Goal: Check status

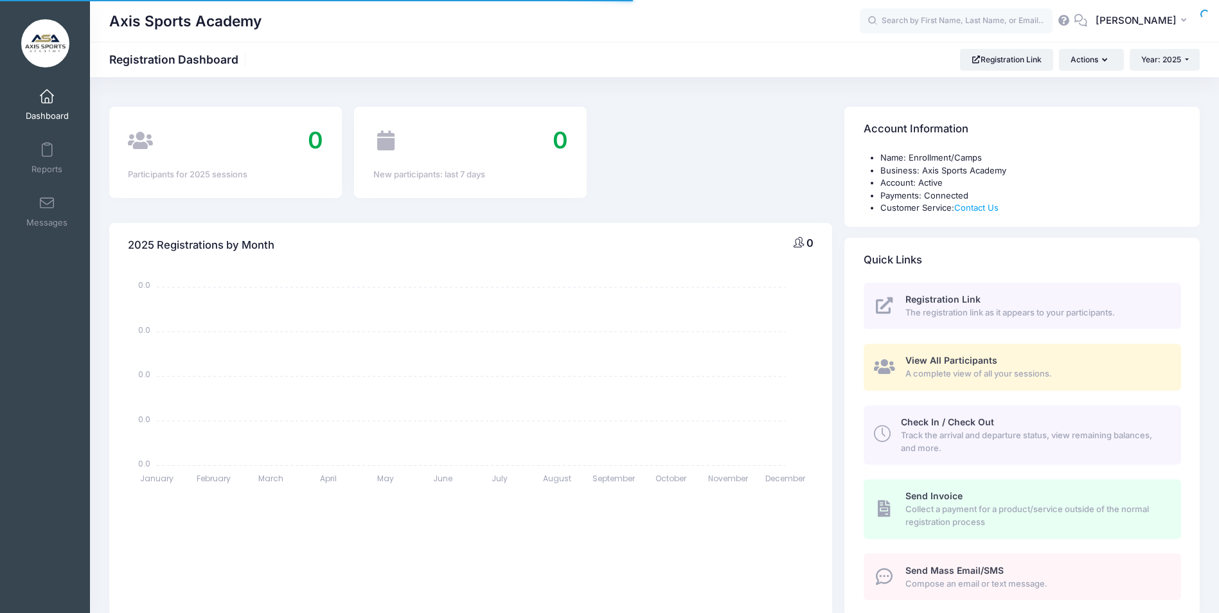
select select
click at [47, 111] on span "Dashboard" at bounding box center [47, 116] width 43 height 11
select select
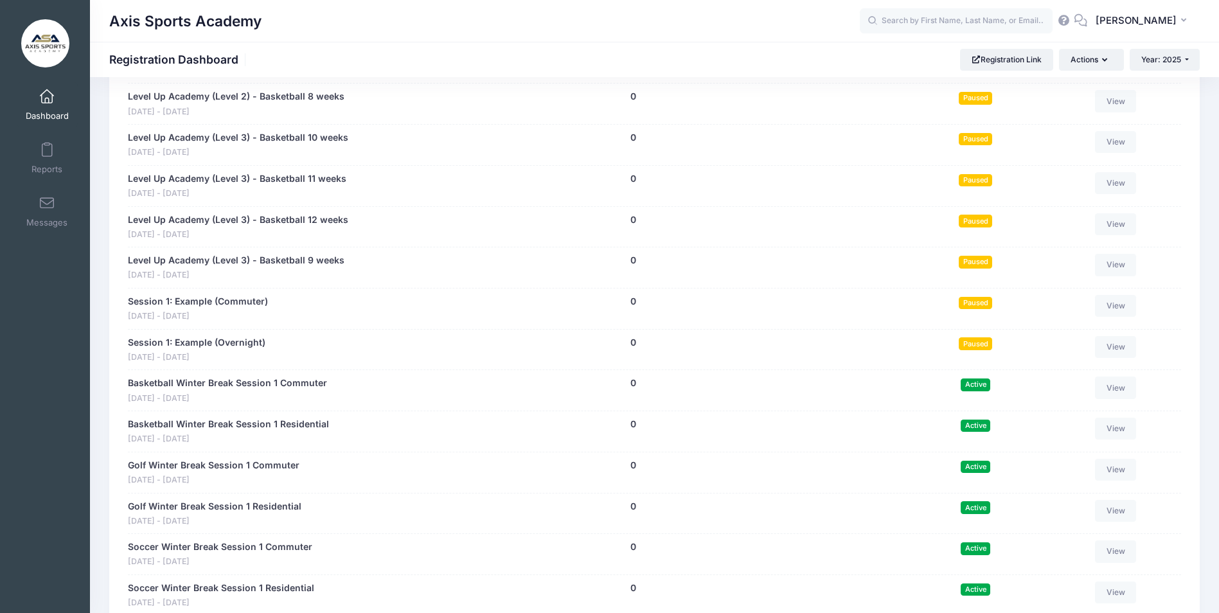
scroll to position [922, 0]
